Goal: Task Accomplishment & Management: Manage account settings

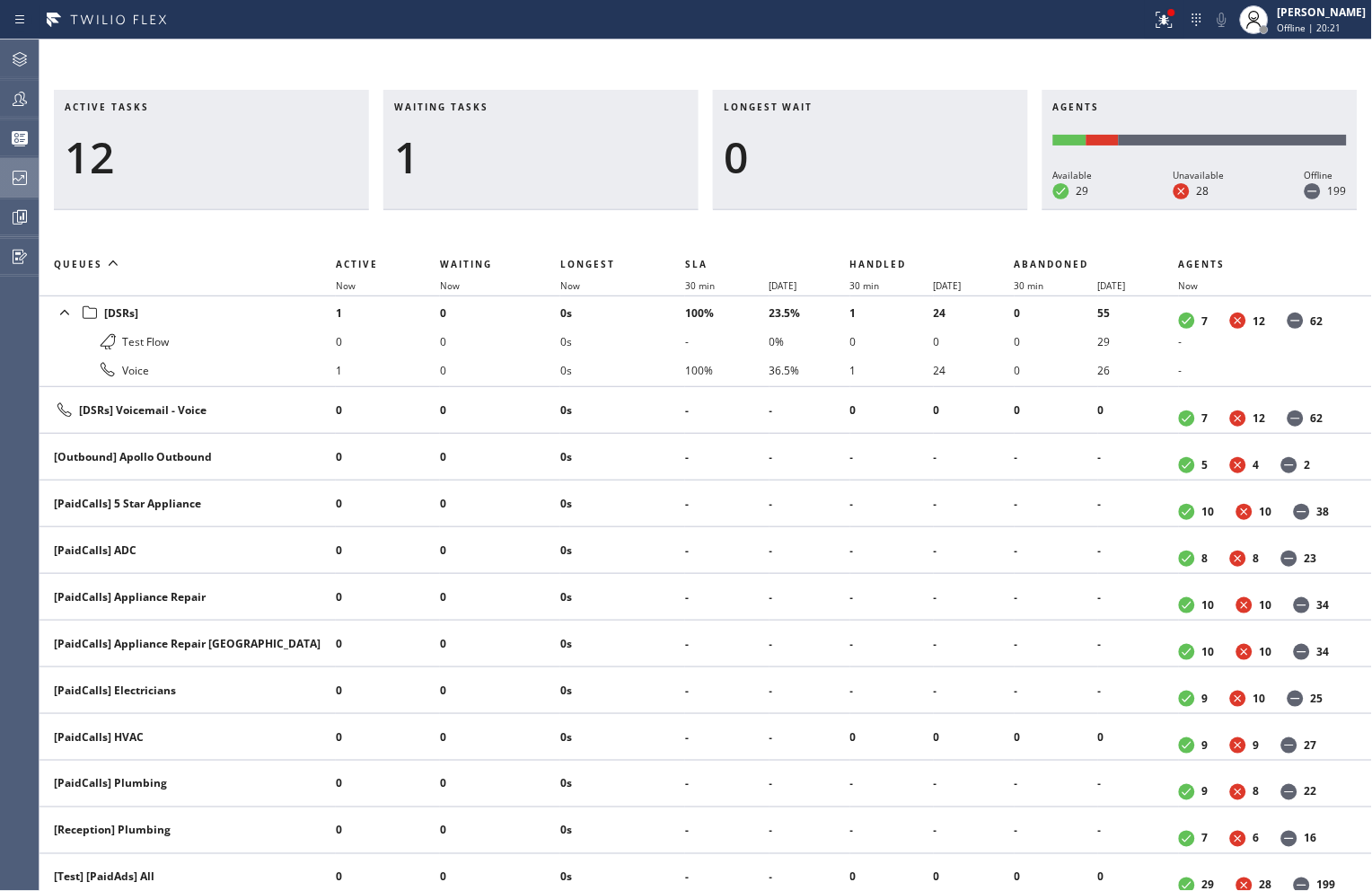
click at [14, 179] on icon at bounding box center [19, 177] width 21 height 21
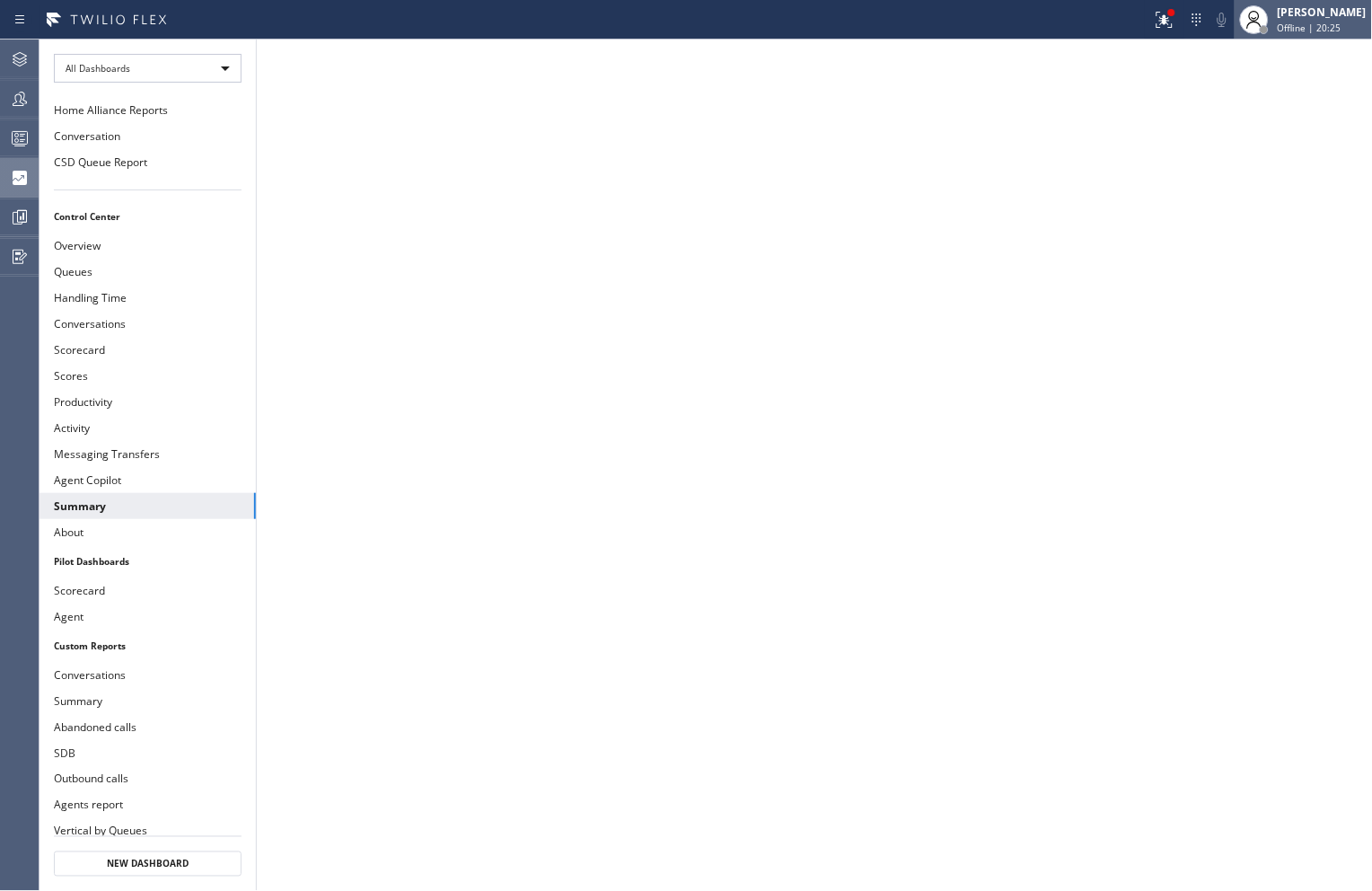
click at [1297, 20] on div "[PERSON_NAME] Offline | 20:25" at bounding box center [1323, 19] width 98 height 32
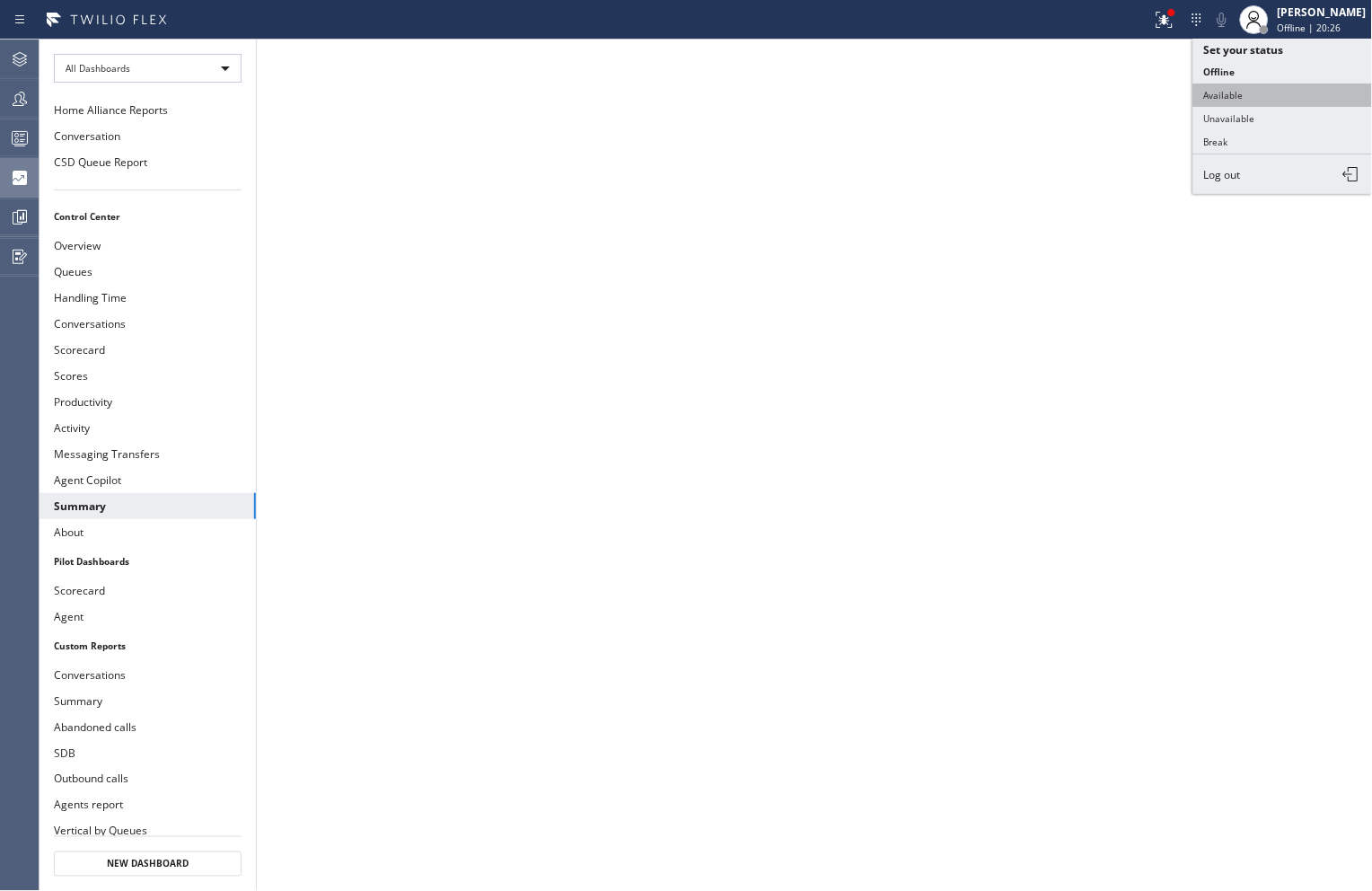
click at [1241, 103] on button "Available" at bounding box center [1283, 95] width 179 height 23
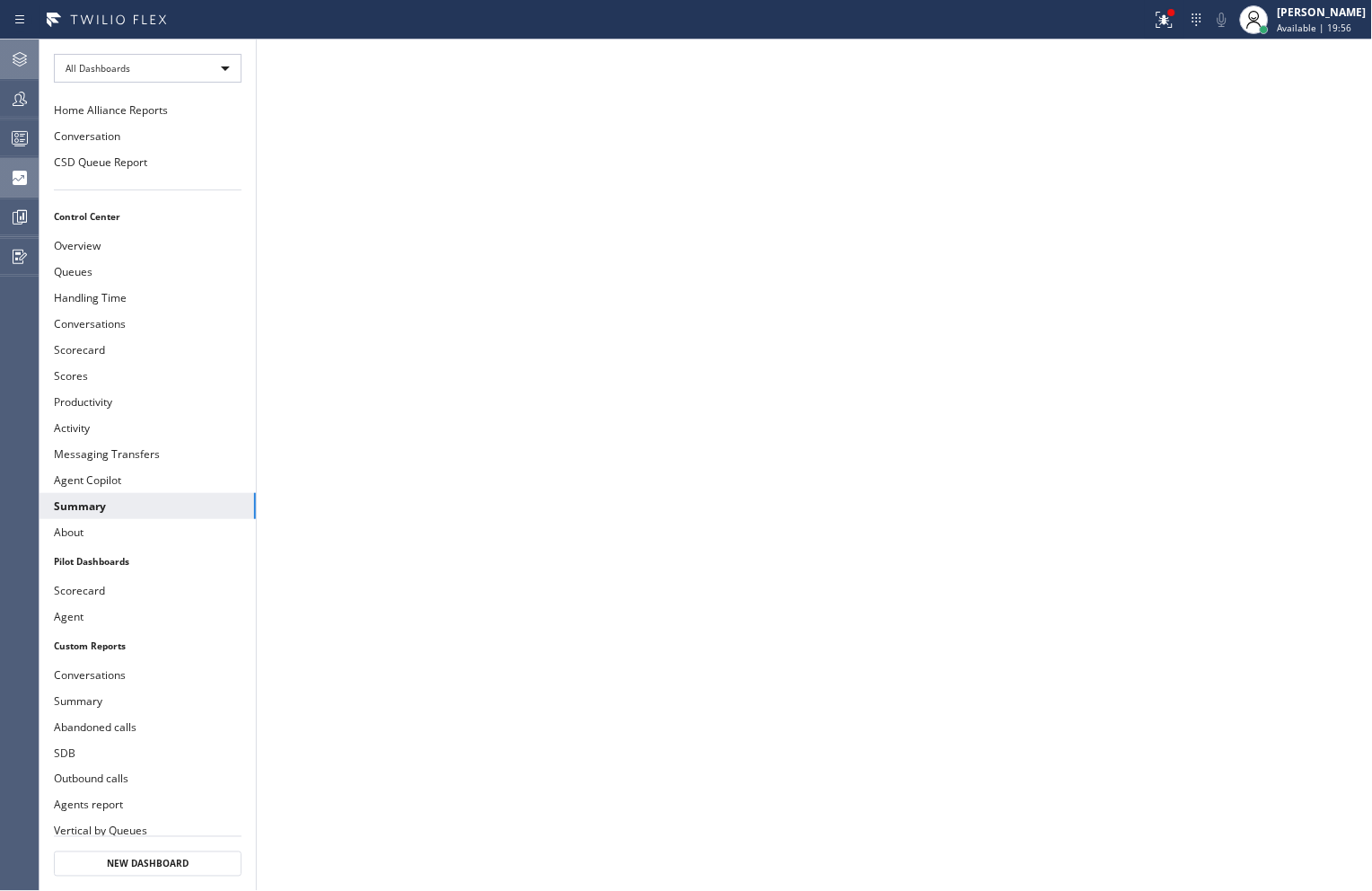
click at [13, 58] on icon at bounding box center [19, 59] width 21 height 21
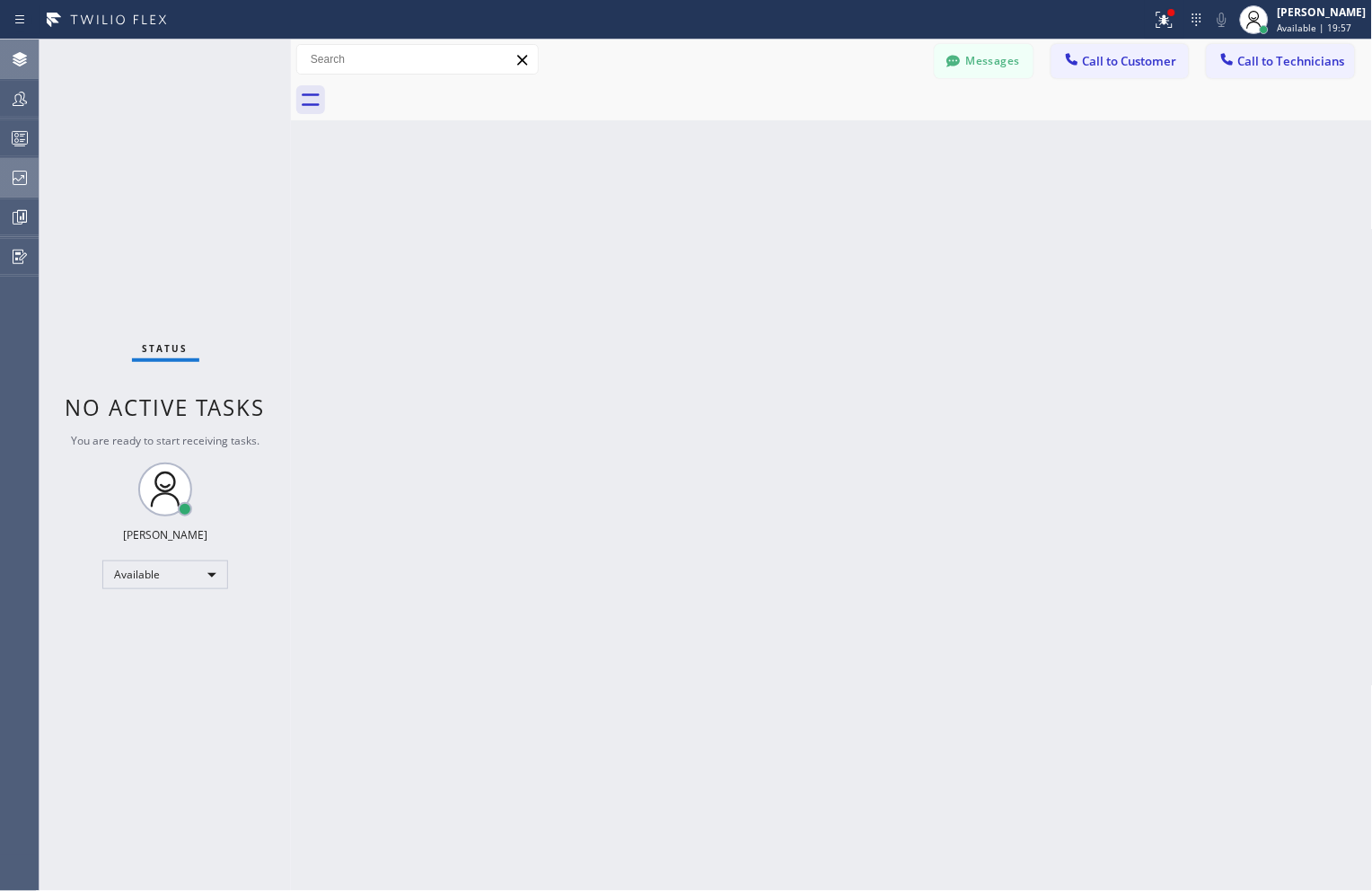
click at [743, 328] on div "Back to Dashboard Change Sender ID Customers Technicians Select a contact Outbo…" at bounding box center [832, 464] width 1082 height 851
click at [22, 148] on icon at bounding box center [19, 138] width 21 height 21
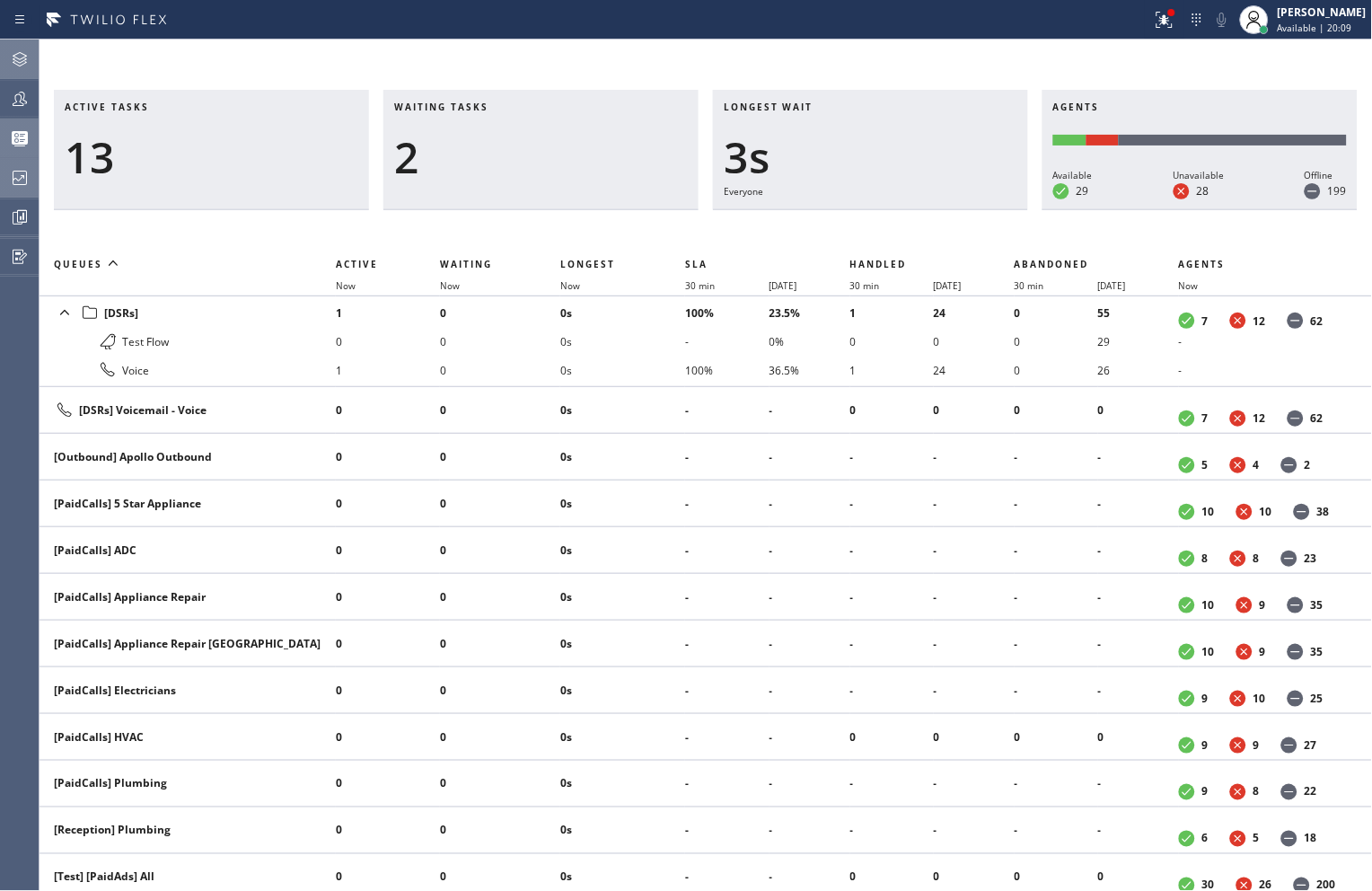
click at [16, 57] on icon at bounding box center [19, 59] width 21 height 21
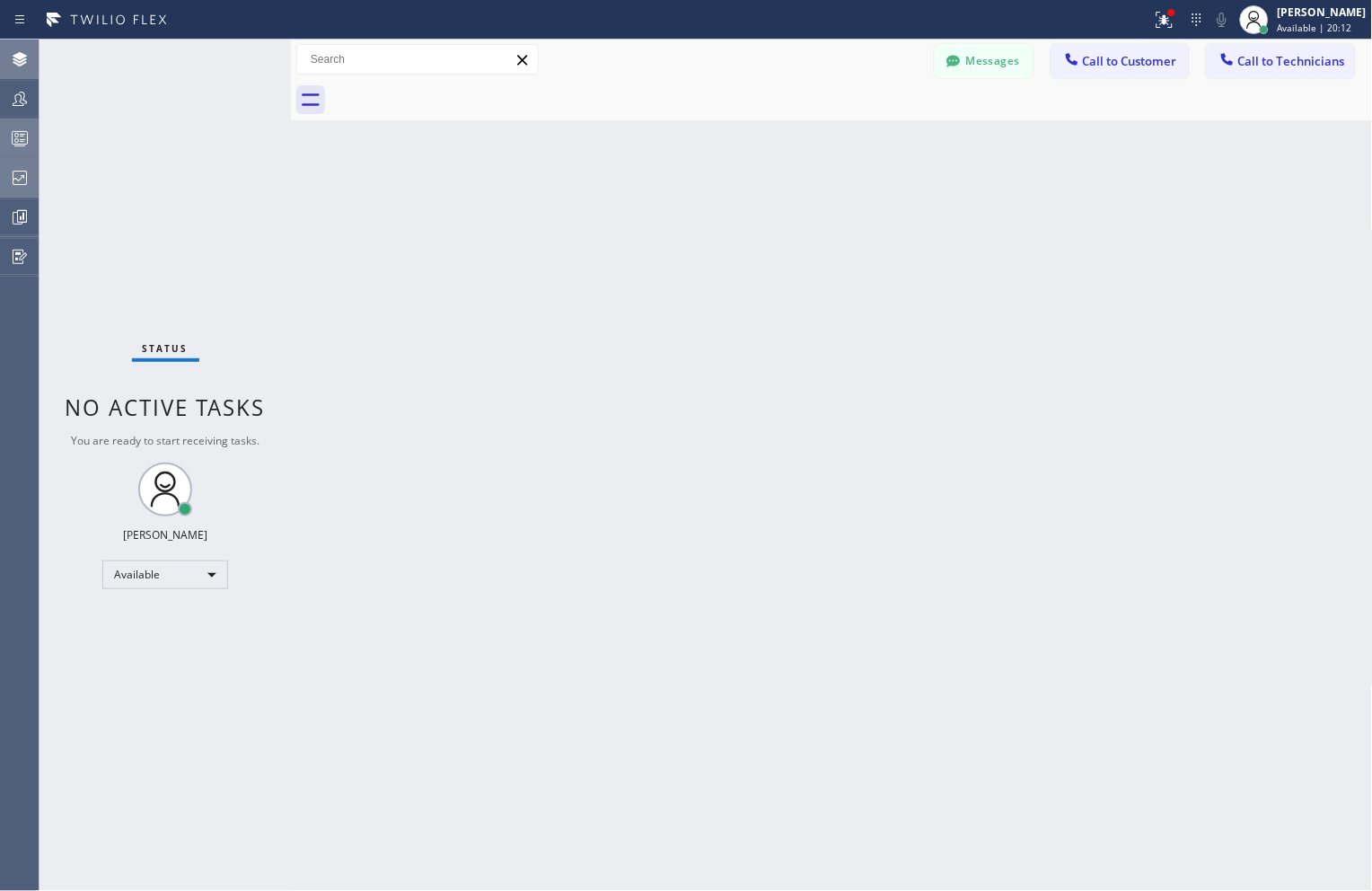
click at [81, 74] on div "Status No active tasks You are ready to start receiving tasks. [PERSON_NAME] Av…" at bounding box center [165, 464] width 251 height 851
click at [174, 83] on div "Status No active tasks You are ready to start receiving tasks. [PERSON_NAME] Av…" at bounding box center [165, 464] width 251 height 851
drag, startPoint x: 174, startPoint y: 83, endPoint x: 187, endPoint y: 83, distance: 13.0
click at [183, 83] on div "Status No active tasks You are ready to start receiving tasks. [PERSON_NAME] Av…" at bounding box center [165, 464] width 251 height 851
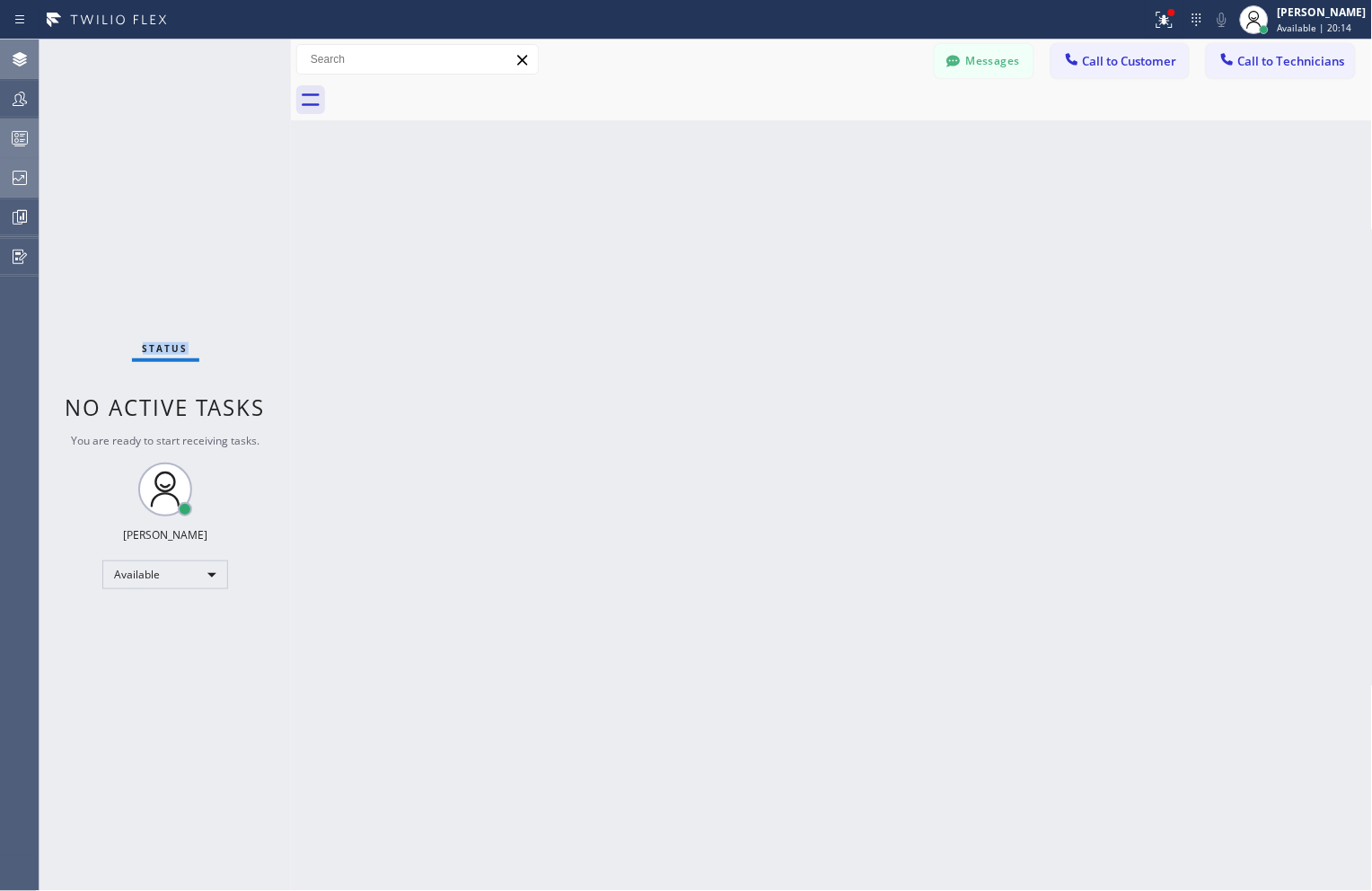
click at [187, 83] on div "Status No active tasks You are ready to start receiving tasks. [PERSON_NAME] Av…" at bounding box center [165, 464] width 251 height 851
click at [1282, 373] on div "Back to Dashboard Change Sender ID Customers Technicians Select a contact Outbo…" at bounding box center [832, 464] width 1082 height 851
drag, startPoint x: 1102, startPoint y: 274, endPoint x: 1072, endPoint y: 268, distance: 30.6
click at [1102, 274] on div "Back to Dashboard Change Sender ID Customers Technicians Select a contact Outbo…" at bounding box center [832, 464] width 1082 height 851
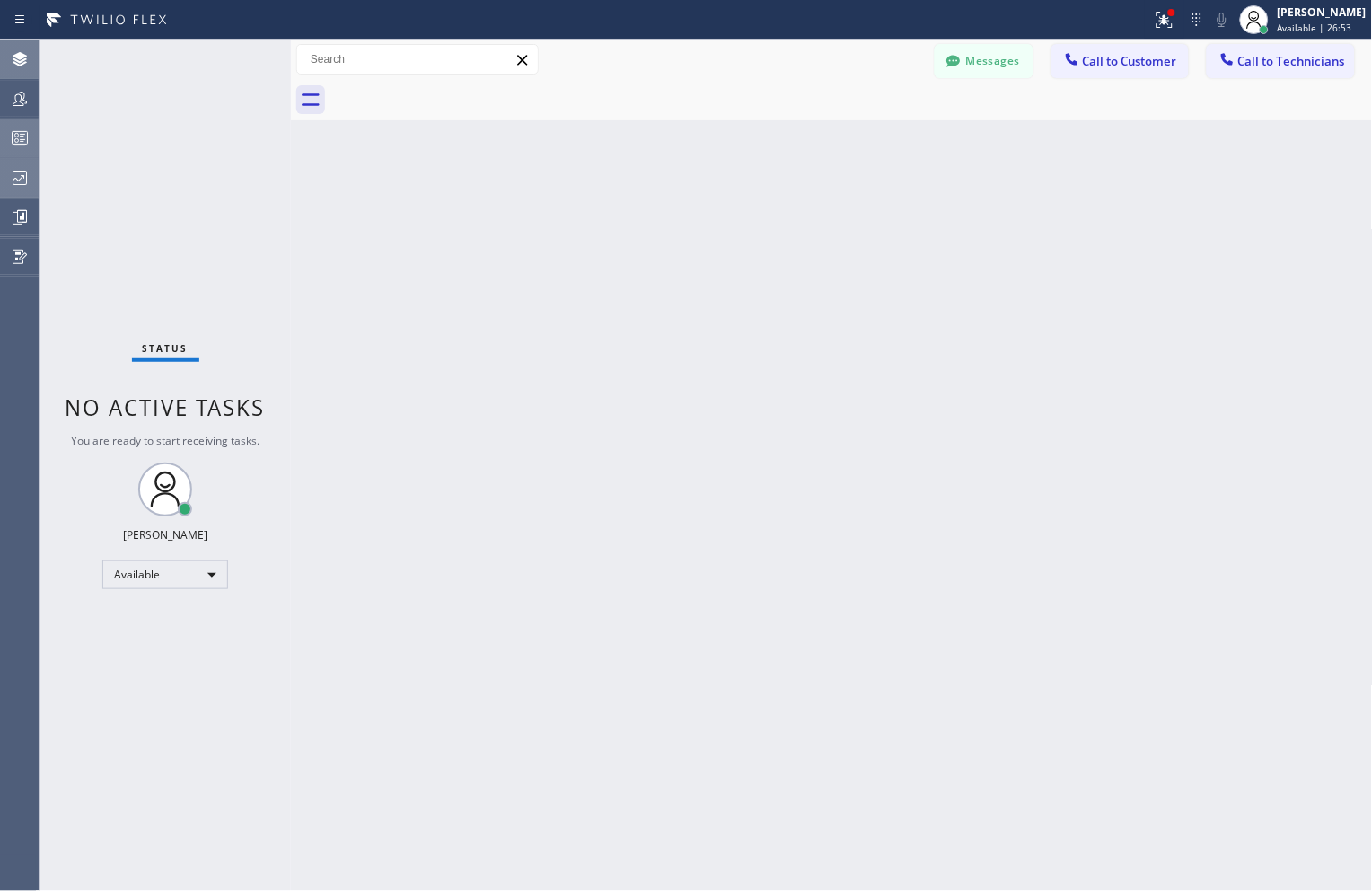
click at [1088, 427] on div "Back to Dashboard Change Sender ID Customers Technicians Select a contact Outbo…" at bounding box center [832, 464] width 1082 height 851
drag, startPoint x: 1085, startPoint y: 408, endPoint x: 1031, endPoint y: 328, distance: 96.5
click at [1081, 392] on div "Back to Dashboard Change Sender ID Customers Technicians Select a contact Outbo…" at bounding box center [832, 464] width 1082 height 851
click at [21, 61] on icon at bounding box center [19, 59] width 14 height 14
click at [19, 102] on icon at bounding box center [19, 99] width 21 height 21
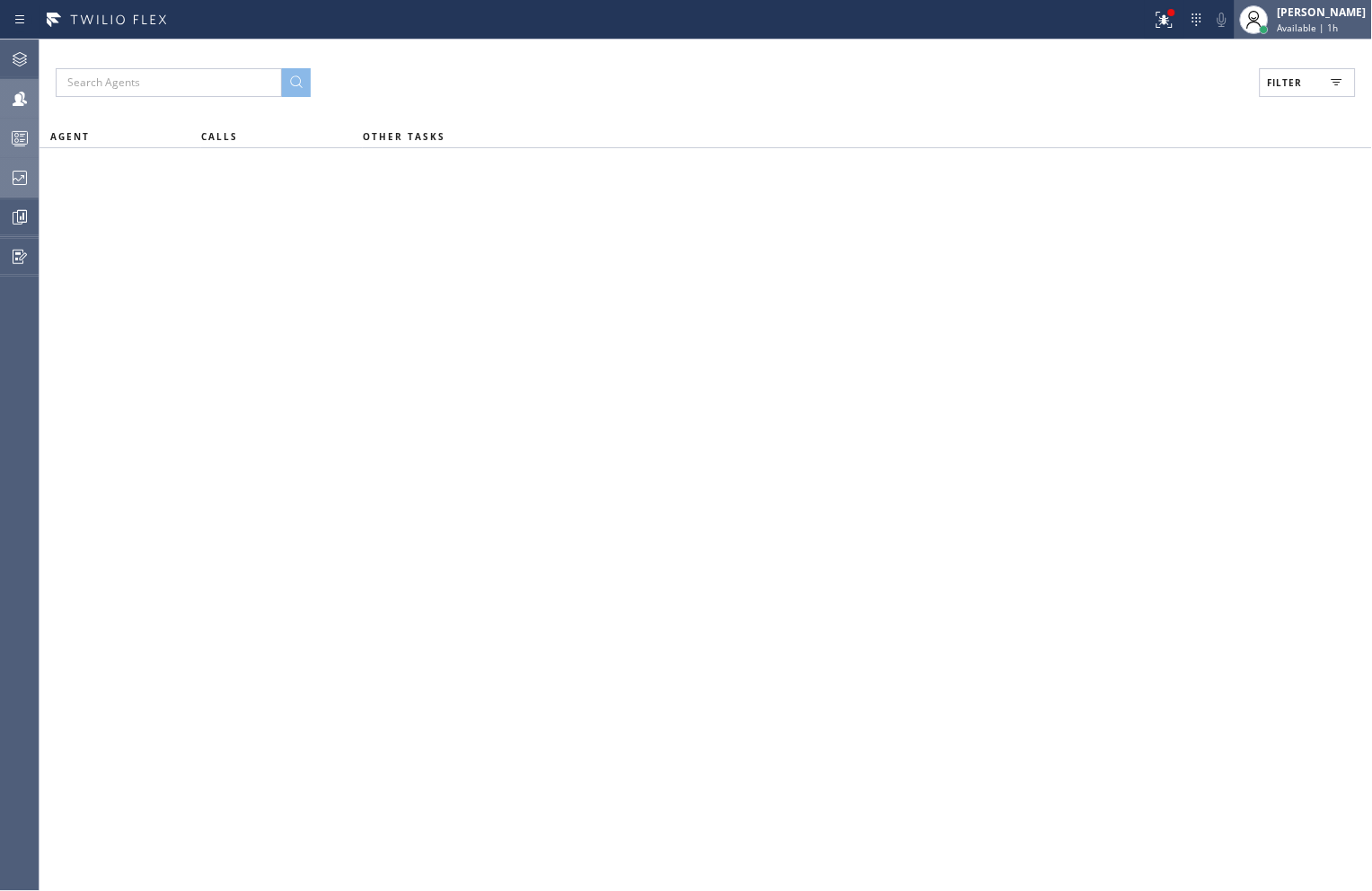
click at [1285, 36] on div "Status report Issues detected These issues could affect your workflow. Please c…" at bounding box center [686, 445] width 1372 height 891
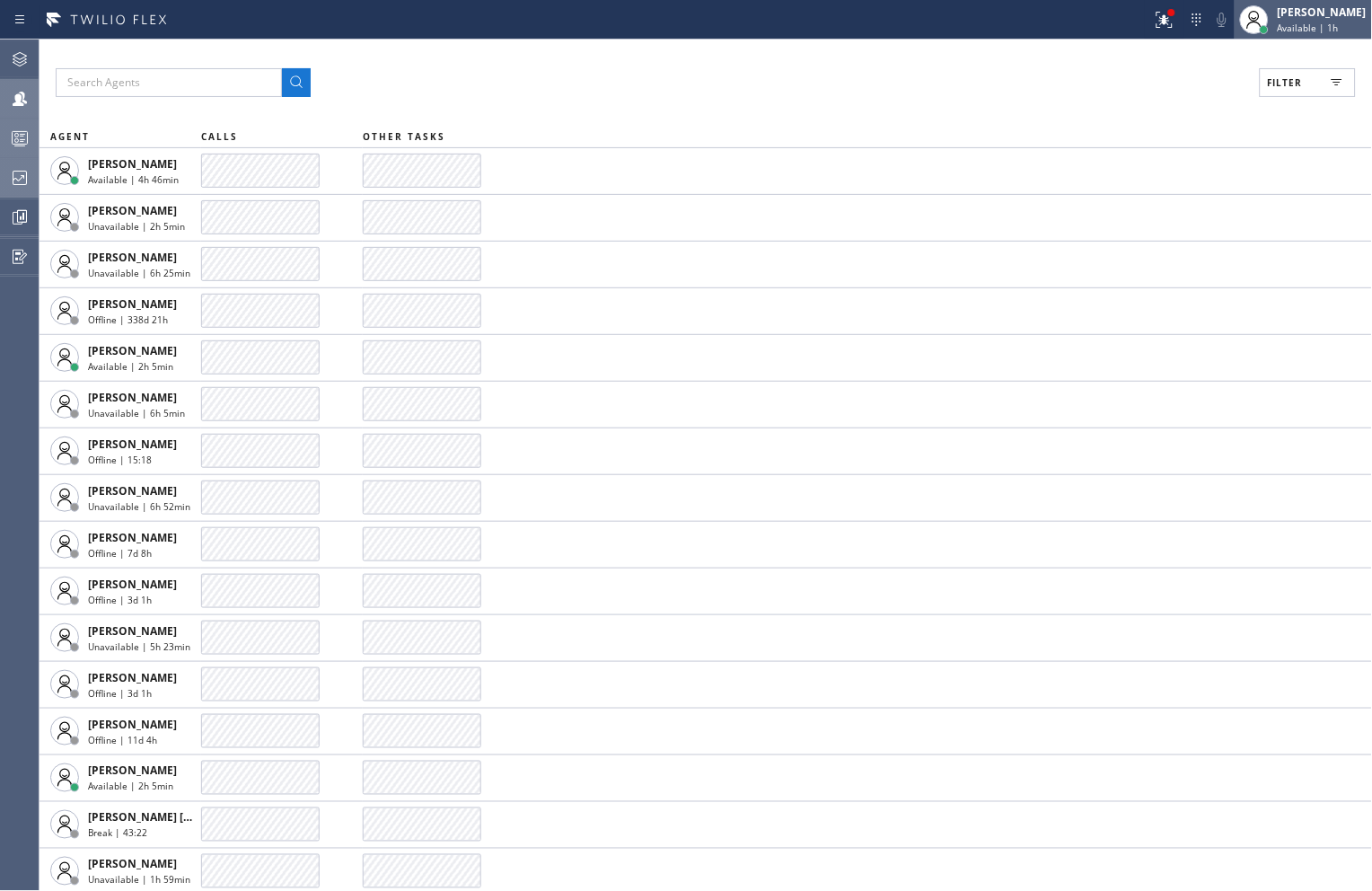
click at [1289, 28] on span "Available | 1h" at bounding box center [1309, 27] width 61 height 12
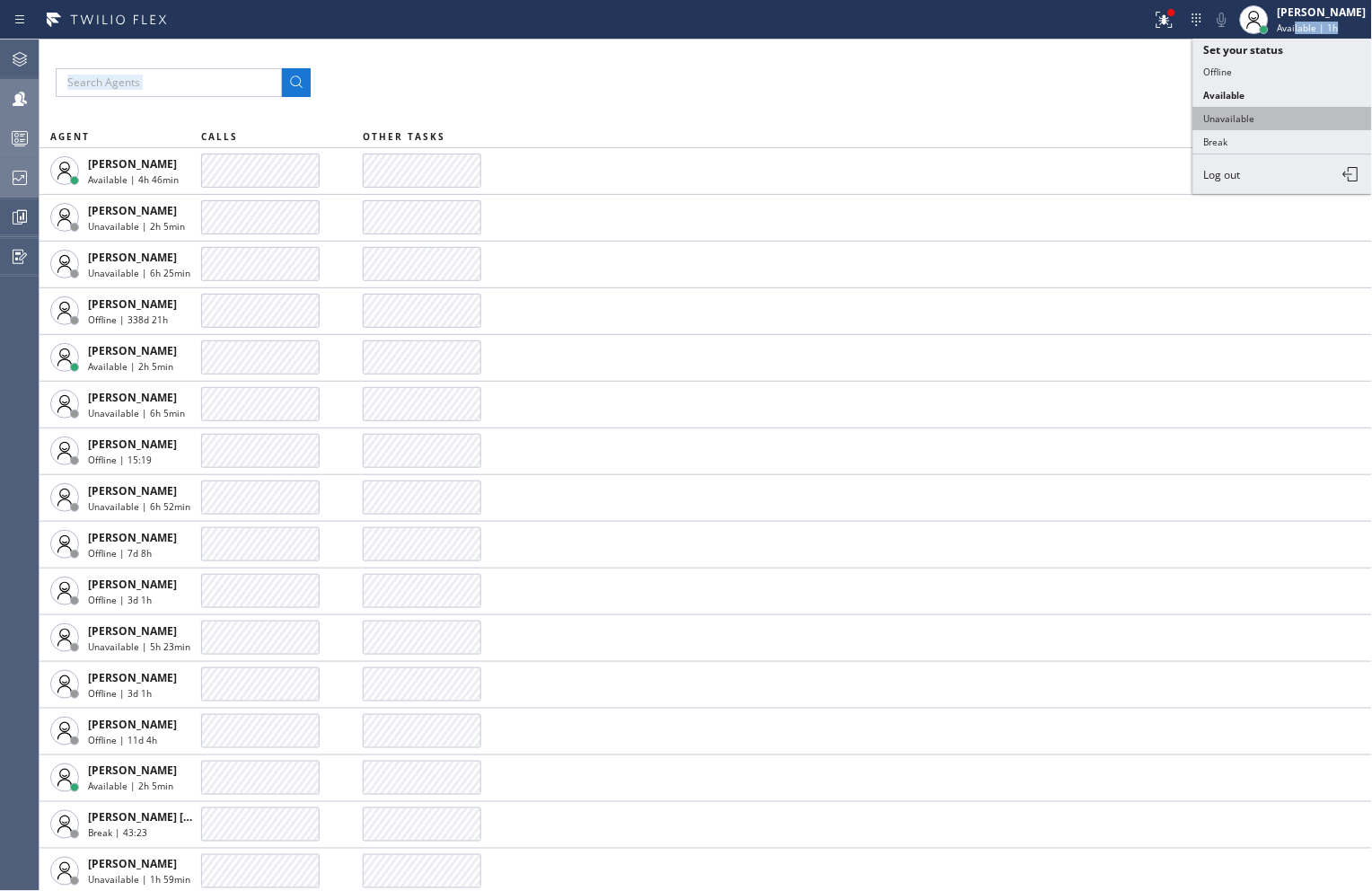
click at [1240, 117] on button "Unavailable" at bounding box center [1283, 118] width 179 height 23
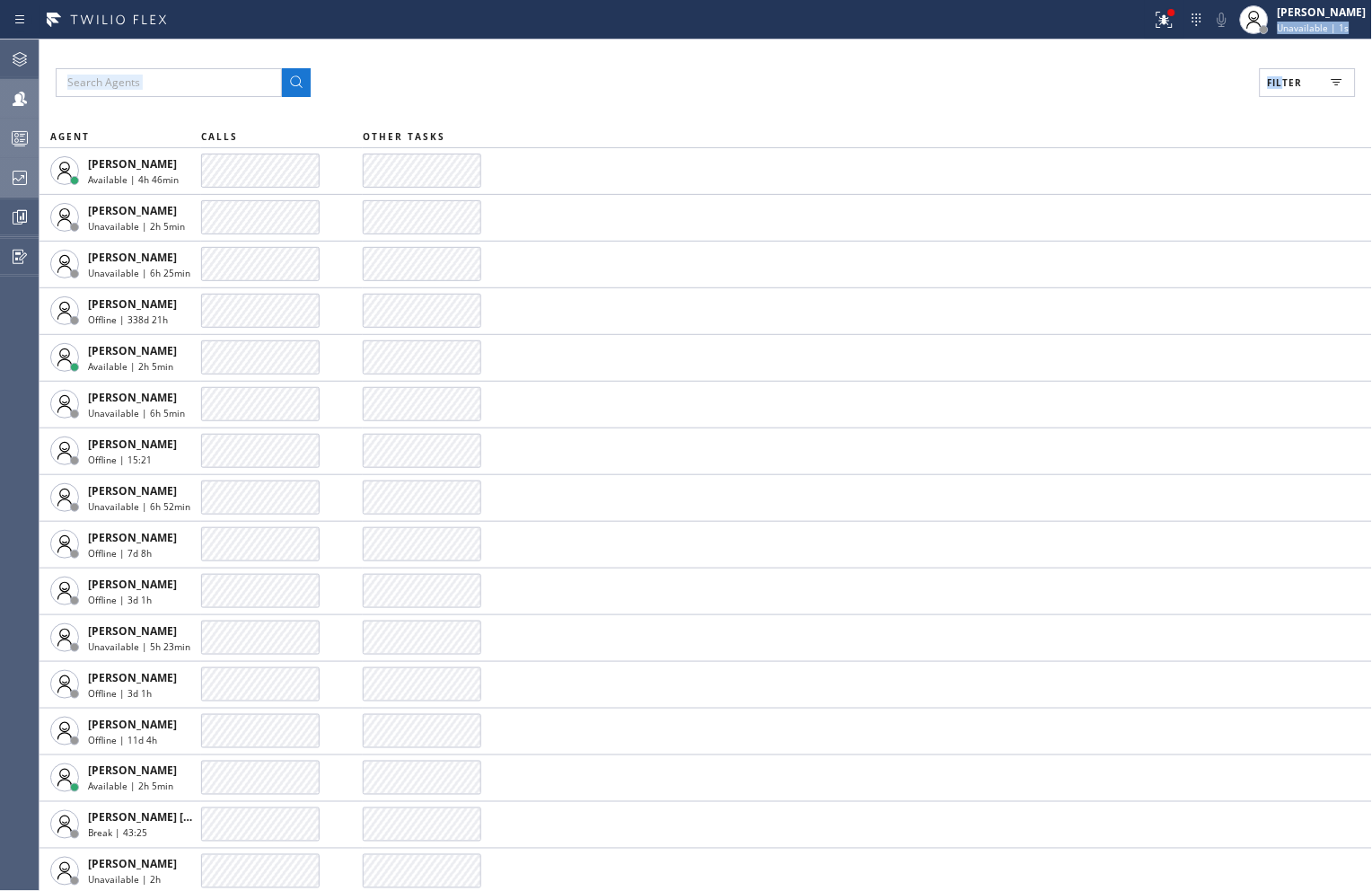
click at [1143, 93] on div "Filter" at bounding box center [706, 82] width 1301 height 29
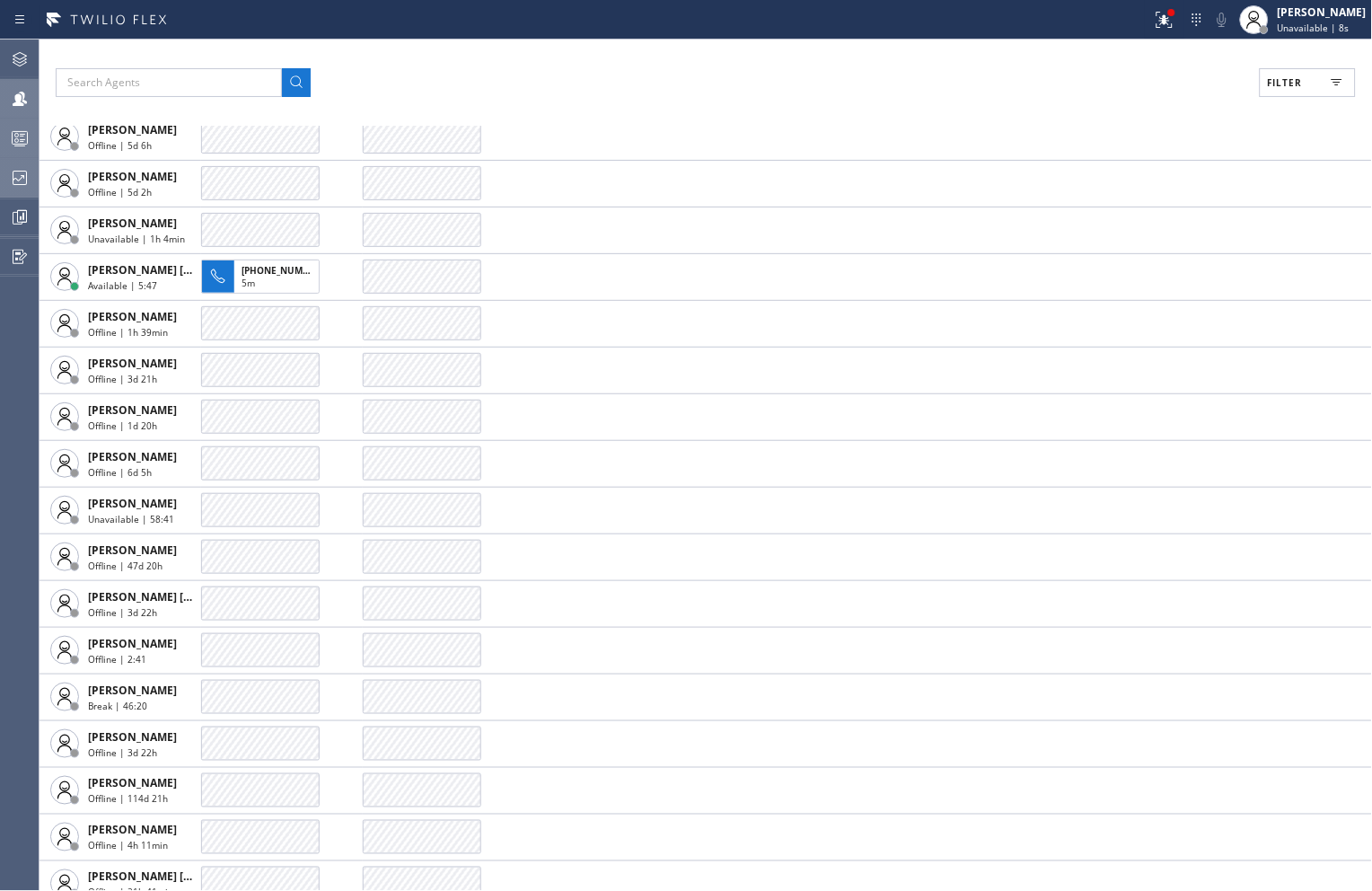
scroll to position [1097, 0]
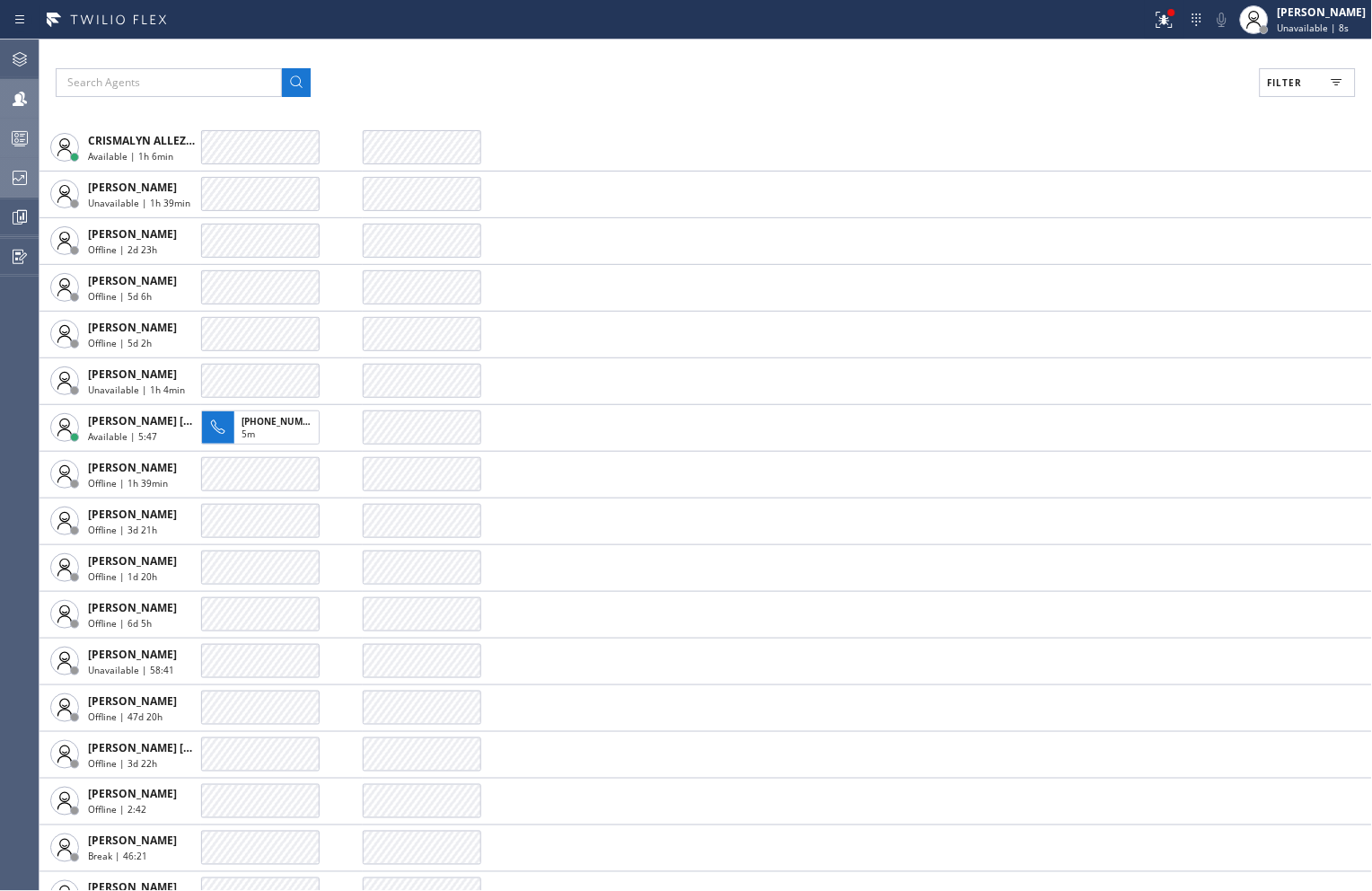
click at [1309, 92] on button "Filter" at bounding box center [1308, 82] width 96 height 29
click at [1114, 255] on div "Break" at bounding box center [1229, 270] width 287 height 29
drag, startPoint x: 1111, startPoint y: 263, endPoint x: 1125, endPoint y: 270, distance: 15.7
click at [1111, 264] on input "Break" at bounding box center [1111, 270] width 21 height 21
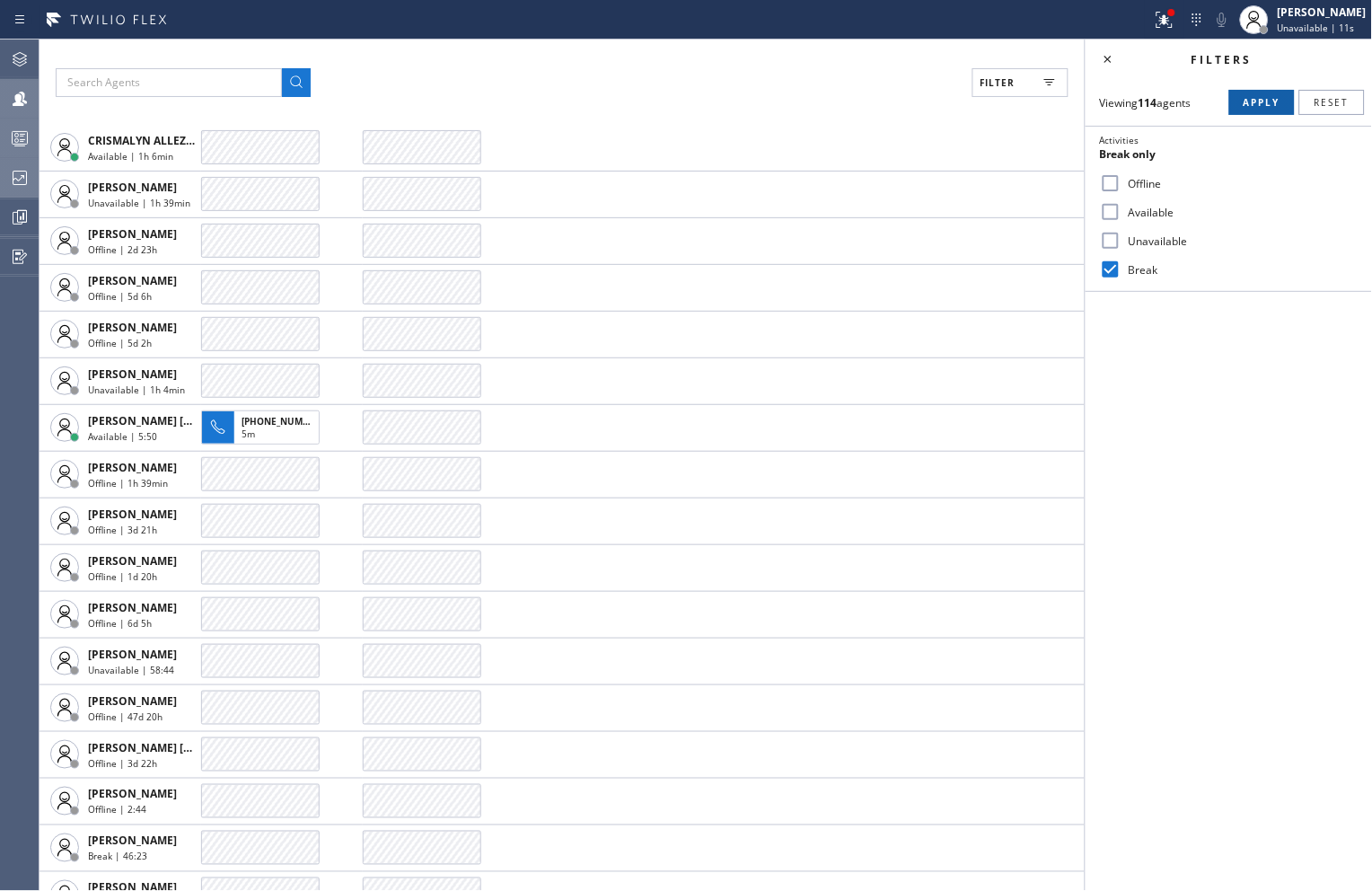
click at [1253, 96] on span "Apply" at bounding box center [1263, 102] width 36 height 12
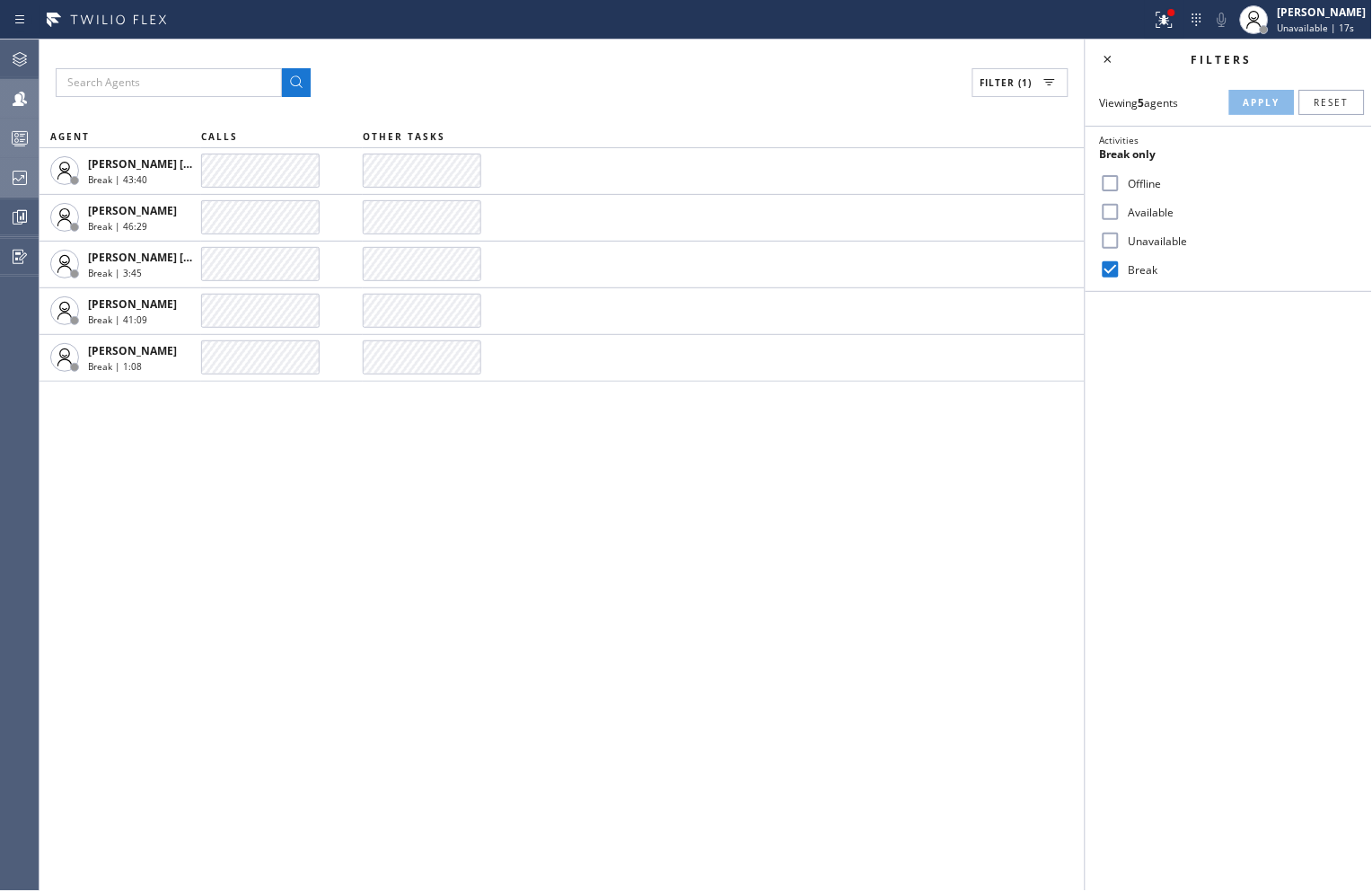
click at [1105, 262] on input "Break" at bounding box center [1111, 270] width 21 height 21
checkbox input "false"
click at [1116, 214] on input "Available" at bounding box center [1111, 212] width 21 height 21
checkbox input "true"
click at [1266, 96] on span "Apply" at bounding box center [1263, 102] width 36 height 12
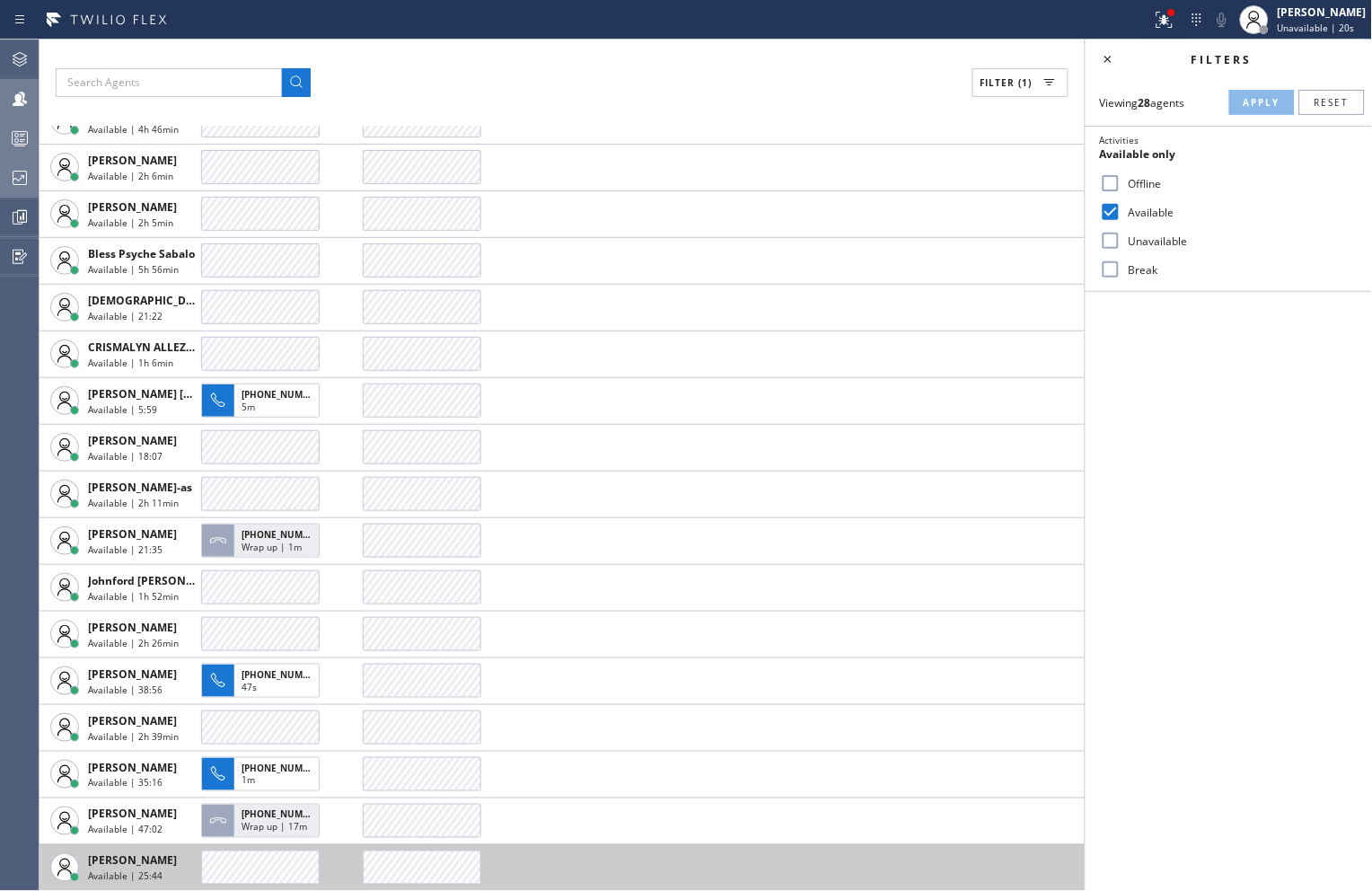
scroll to position [299, 0]
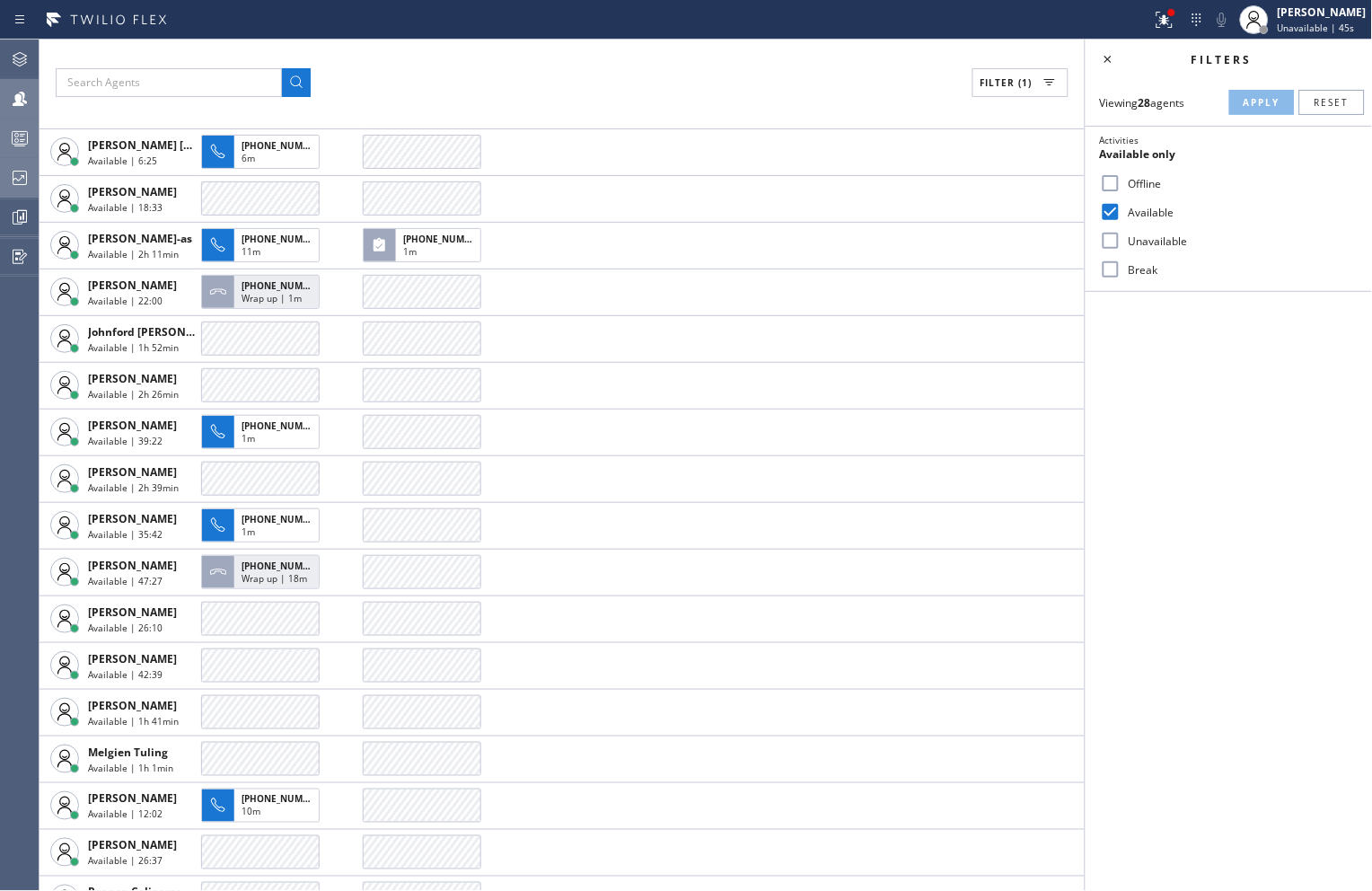
click at [787, 59] on div "Filter (1) AGENT CALLS OTHER TASKS [PERSON_NAME] Available | 4h 47min [PERSON_N…" at bounding box center [562, 464] width 1046 height 851
click at [1176, 483] on div "Filters Viewing 28 agents Apply Reset Activities Available only Offline Availab…" at bounding box center [1229, 464] width 287 height 851
